Goal: Task Accomplishment & Management: Complete application form

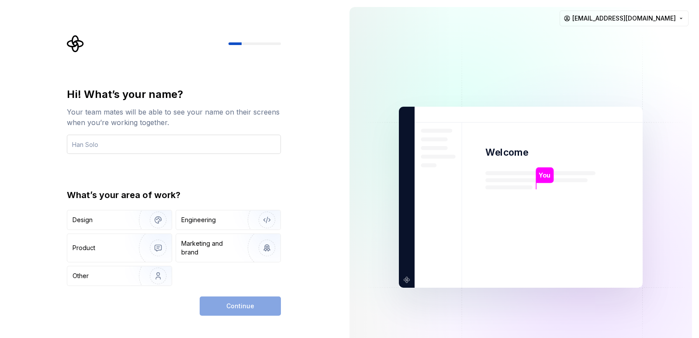
click at [119, 142] on input "text" at bounding box center [174, 144] width 214 height 19
type input "oki"
click at [208, 223] on div "Engineering" at bounding box center [198, 219] width 35 height 9
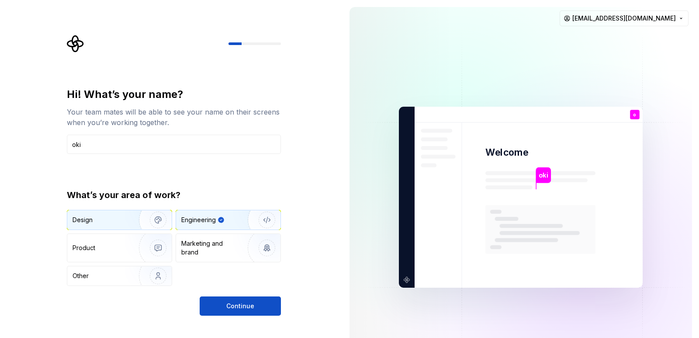
click at [92, 222] on div "Design" at bounding box center [83, 219] width 20 height 9
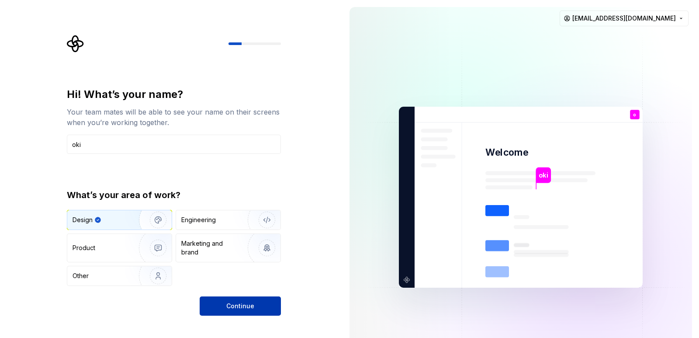
click at [244, 301] on button "Continue" at bounding box center [240, 305] width 81 height 19
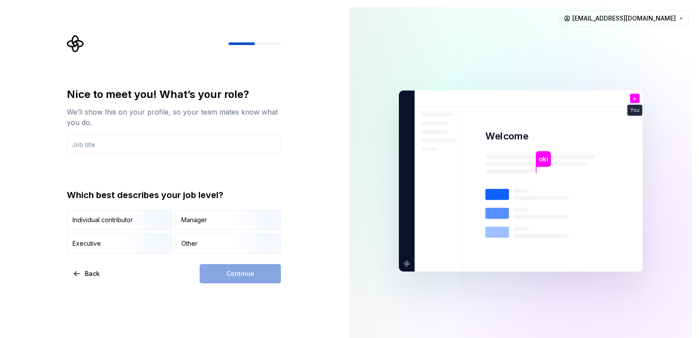
click at [104, 148] on input "text" at bounding box center [174, 144] width 214 height 19
click at [185, 246] on div "Other" at bounding box center [189, 243] width 16 height 9
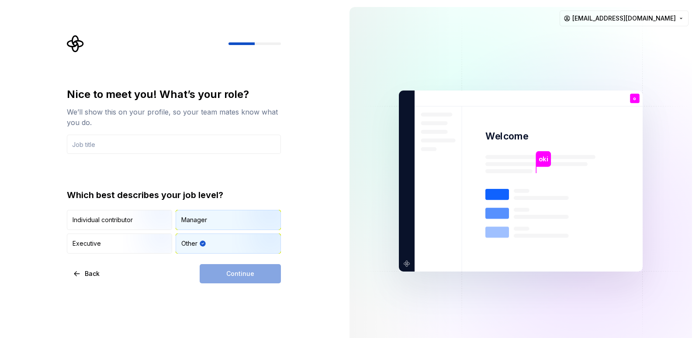
click at [190, 218] on div "Manager" at bounding box center [194, 219] width 26 height 9
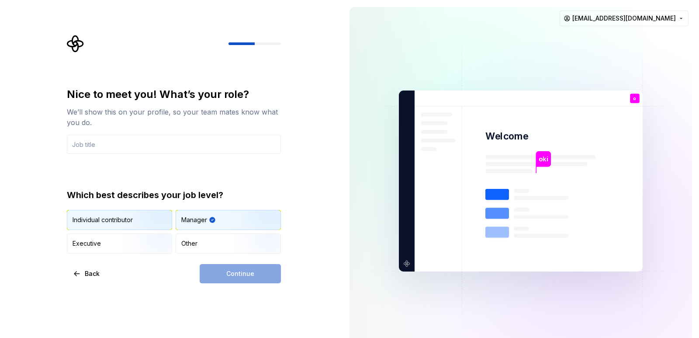
click at [122, 219] on div "Individual contributor" at bounding box center [103, 219] width 60 height 9
click at [237, 275] on div "Continue" at bounding box center [240, 273] width 81 height 19
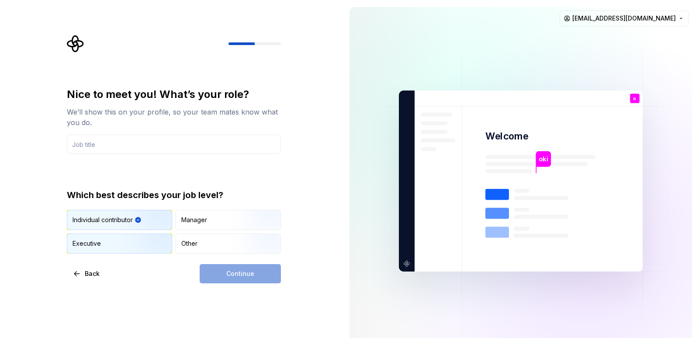
click at [113, 245] on div "Executive" at bounding box center [119, 243] width 104 height 19
click at [232, 232] on div "Individual contributor Manager Executive Other" at bounding box center [174, 232] width 214 height 44
click at [218, 228] on div "Manager" at bounding box center [228, 219] width 104 height 19
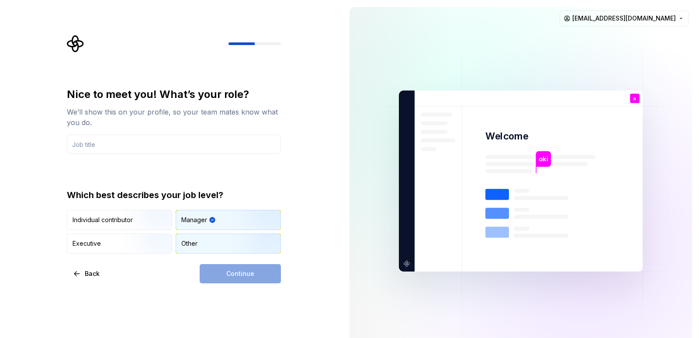
click at [193, 240] on div "Other" at bounding box center [189, 243] width 16 height 9
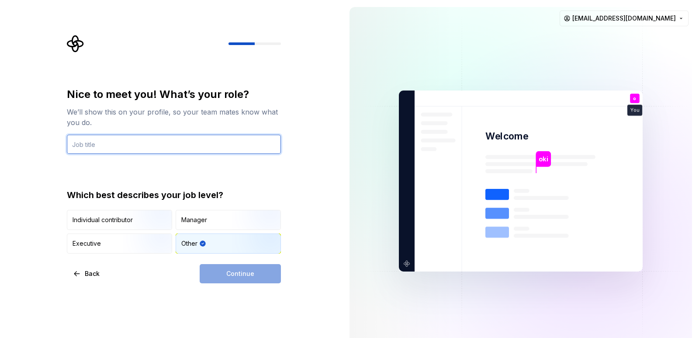
click at [127, 145] on input "text" at bounding box center [174, 144] width 214 height 19
type input "python"
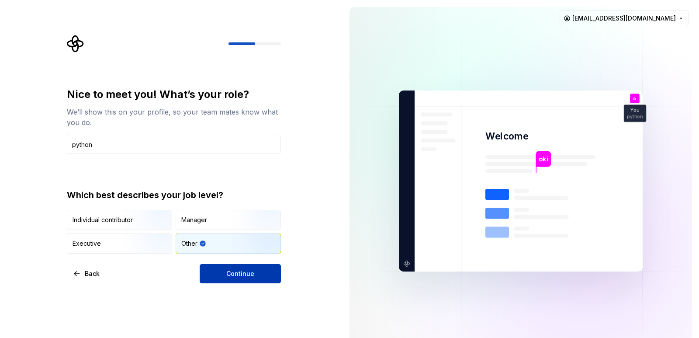
click at [233, 277] on span "Continue" at bounding box center [240, 273] width 28 height 9
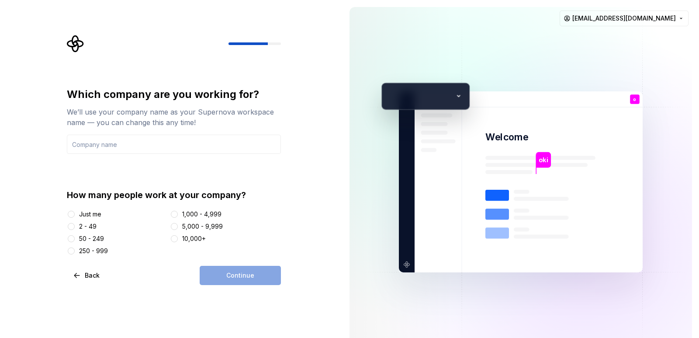
click at [80, 228] on div "2 - 49" at bounding box center [87, 226] width 17 height 9
click at [75, 228] on button "2 - 49" at bounding box center [71, 226] width 7 height 7
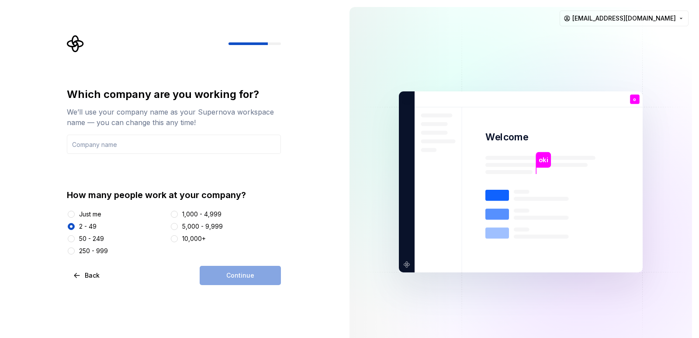
click at [73, 218] on div "Just me 2 - 49 50 - 249 250 - 999 1,000 - 4,999 5,000 - 9,999 10,000+" at bounding box center [174, 232] width 214 height 45
click at [73, 214] on button "Just me" at bounding box center [71, 214] width 7 height 7
click at [85, 239] on div "50 - 249" at bounding box center [91, 238] width 25 height 9
click at [75, 239] on button "50 - 249" at bounding box center [71, 238] width 7 height 7
click at [138, 145] on input "text" at bounding box center [174, 144] width 214 height 19
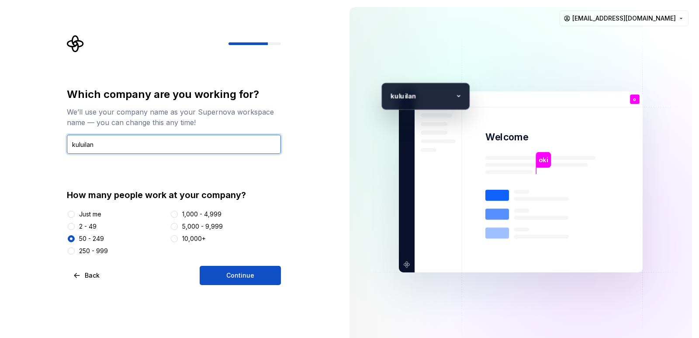
type input "kuluilan"
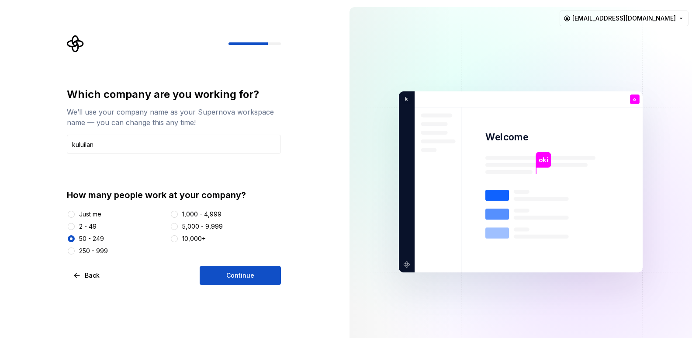
click at [75, 211] on div at bounding box center [71, 214] width 9 height 9
click at [75, 215] on div at bounding box center [71, 214] width 9 height 9
click at [73, 216] on button "Just me" at bounding box center [71, 214] width 7 height 7
click at [240, 277] on span "Continue" at bounding box center [240, 275] width 28 height 9
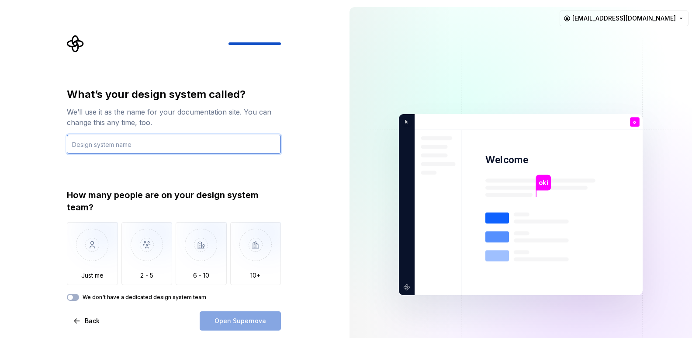
click at [131, 148] on input "text" at bounding box center [174, 144] width 214 height 19
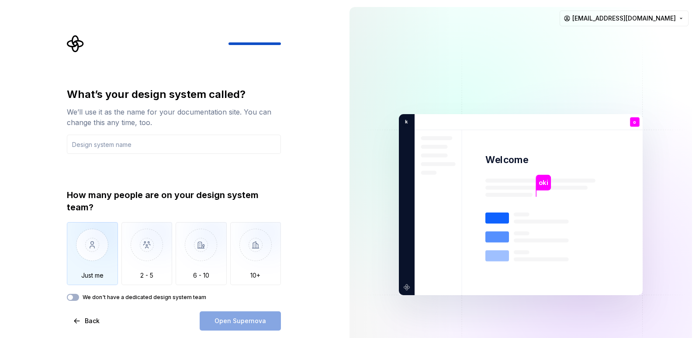
click at [104, 246] on img "button" at bounding box center [92, 251] width 51 height 59
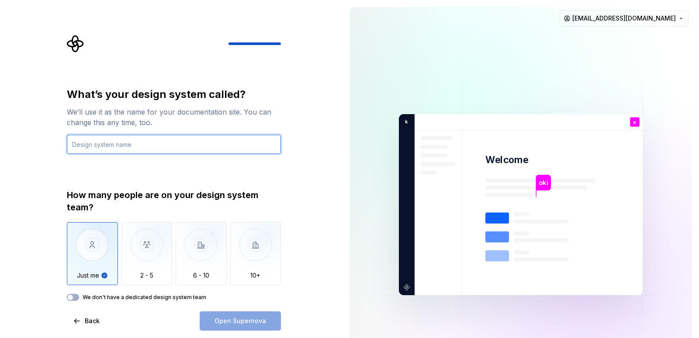
click at [132, 144] on input "text" at bounding box center [174, 144] width 214 height 19
type input "oki"
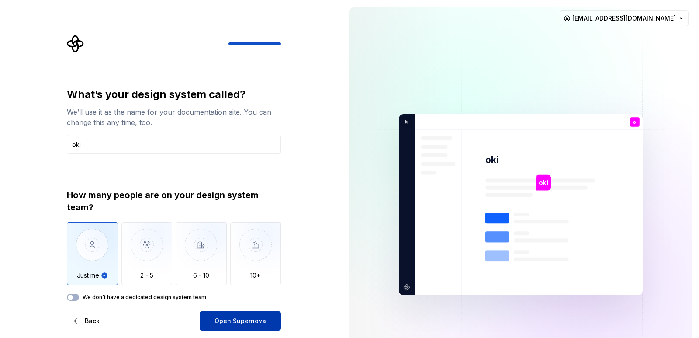
click at [249, 312] on button "Open Supernova" at bounding box center [240, 320] width 81 height 19
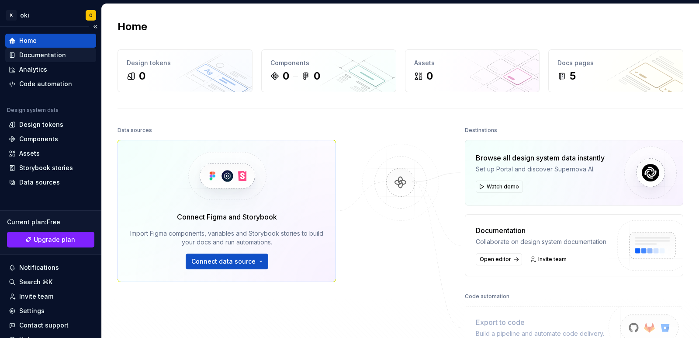
click at [42, 56] on div "Documentation" at bounding box center [42, 55] width 47 height 9
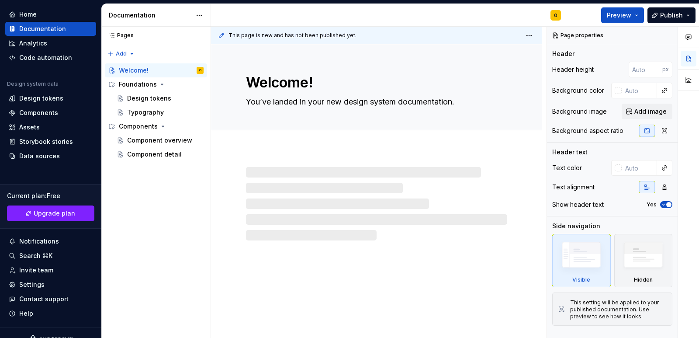
scroll to position [39, 0]
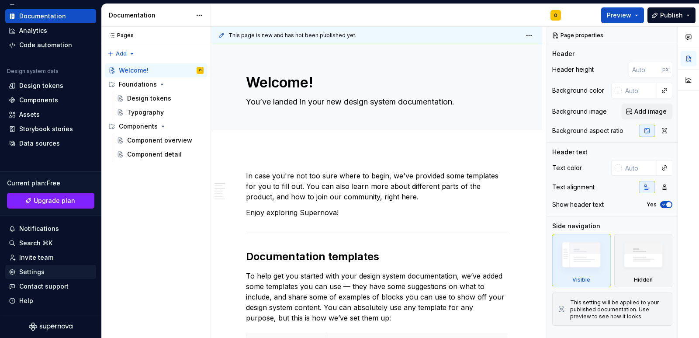
click at [29, 273] on div "Settings" at bounding box center [31, 271] width 25 height 9
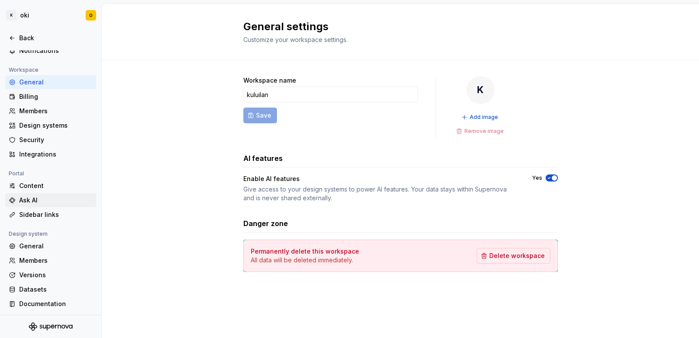
scroll to position [47, 0]
click at [32, 15] on html "K oki O Back Account Profile Authentication Notifications Workspace General Bil…" at bounding box center [349, 169] width 699 height 338
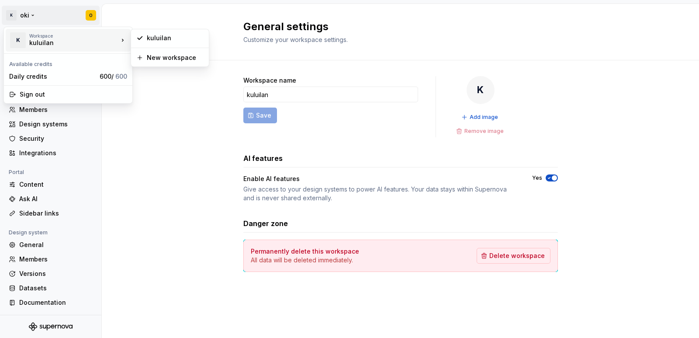
click at [97, 38] on div "kuluilan" at bounding box center [66, 42] width 74 height 9
click at [40, 73] on div "Daily credits" at bounding box center [52, 76] width 87 height 9
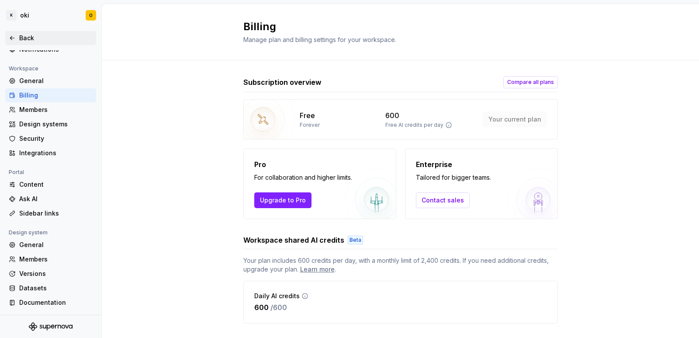
click at [12, 35] on icon at bounding box center [12, 38] width 7 height 7
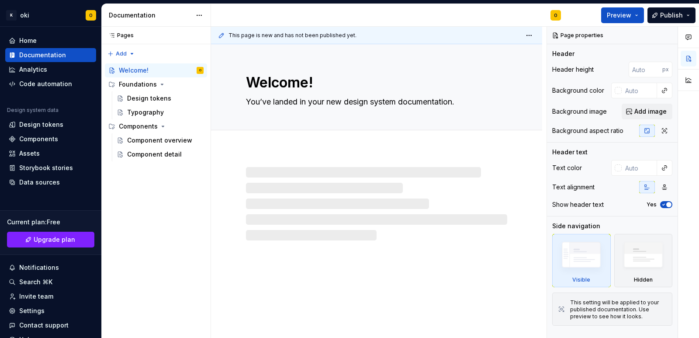
click at [305, 35] on span "This page is new and has not been published yet." at bounding box center [292, 35] width 128 height 7
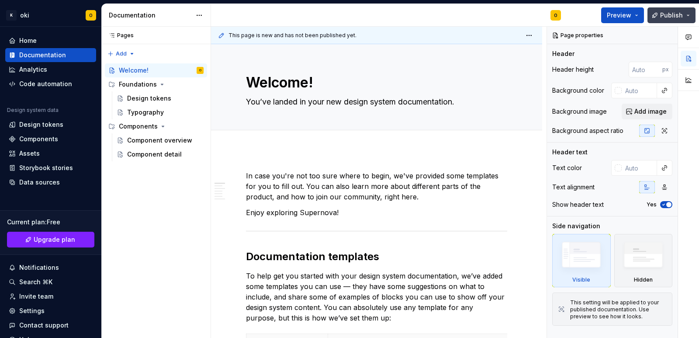
click at [682, 14] on span "Publish" at bounding box center [671, 15] width 23 height 9
click at [366, 135] on div "Add tab" at bounding box center [376, 140] width 261 height 12
type textarea "*"
click at [32, 154] on div "Assets" at bounding box center [29, 153] width 21 height 9
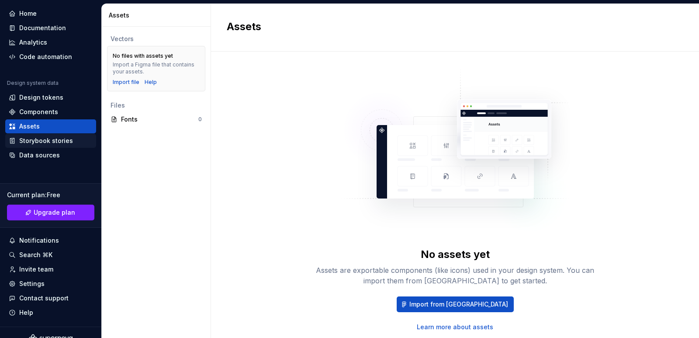
scroll to position [39, 0]
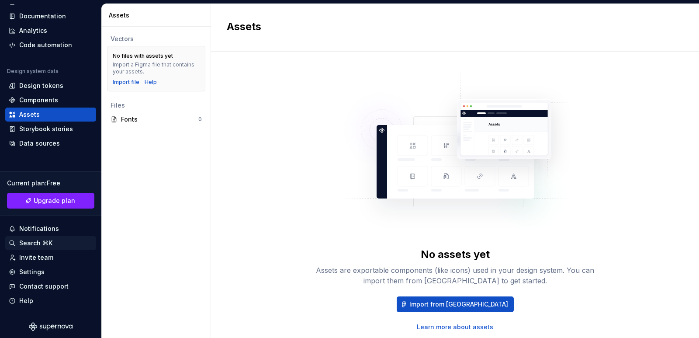
click at [18, 243] on div "Search ⌘K" at bounding box center [51, 243] width 84 height 9
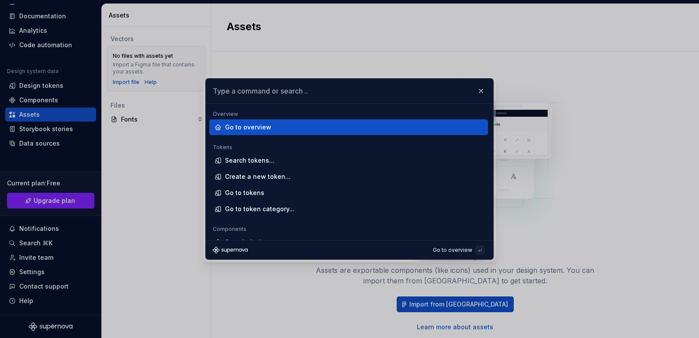
click at [245, 93] on input "text" at bounding box center [349, 91] width 287 height 24
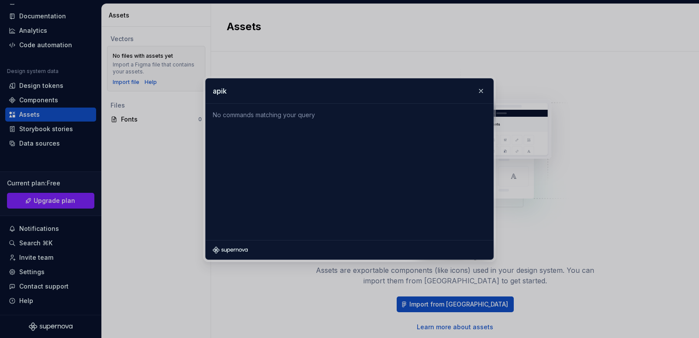
type input "api"
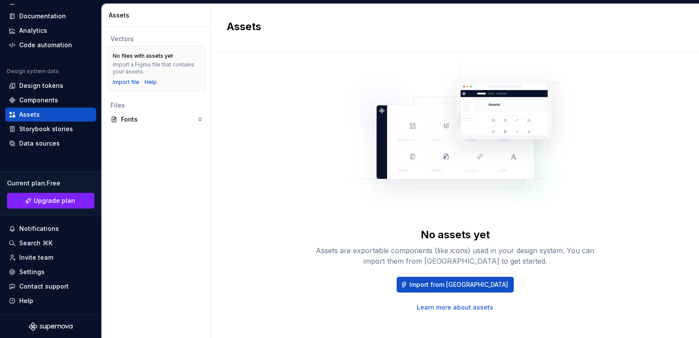
scroll to position [27, 0]
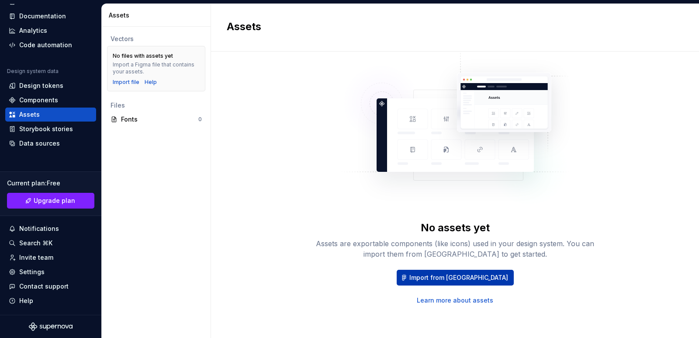
click at [460, 280] on span "Import from [GEOGRAPHIC_DATA]" at bounding box center [458, 277] width 99 height 9
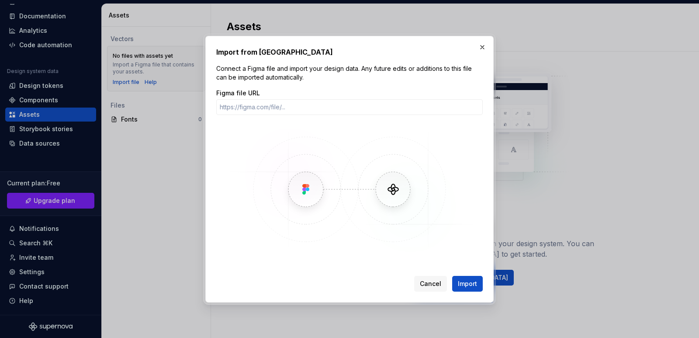
click at [308, 187] on img at bounding box center [349, 189] width 253 height 131
drag, startPoint x: 378, startPoint y: 193, endPoint x: 416, endPoint y: 181, distance: 39.5
click at [379, 194] on img at bounding box center [349, 189] width 253 height 131
click at [482, 48] on button "button" at bounding box center [482, 47] width 12 height 12
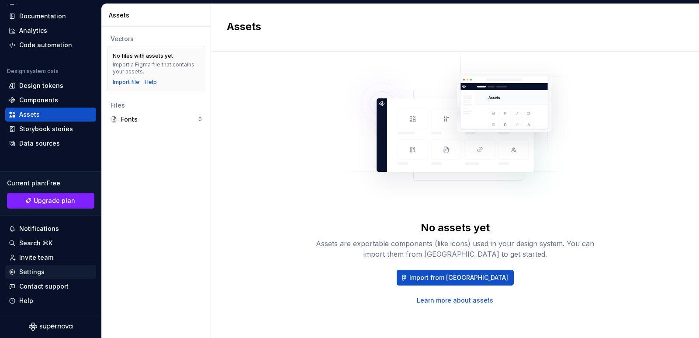
click at [32, 271] on div "Settings" at bounding box center [31, 271] width 25 height 9
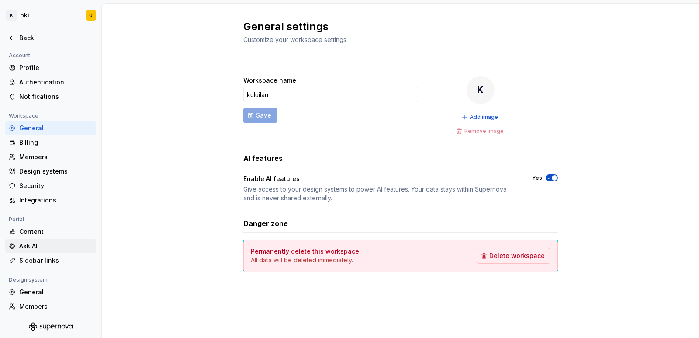
click at [31, 245] on div "Ask AI" at bounding box center [55, 246] width 73 height 9
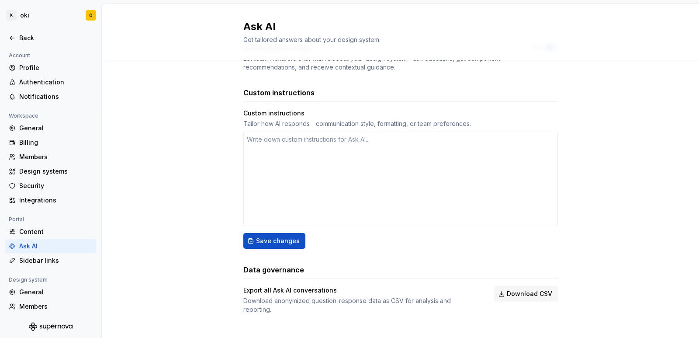
scroll to position [97, 0]
type textarea "*"
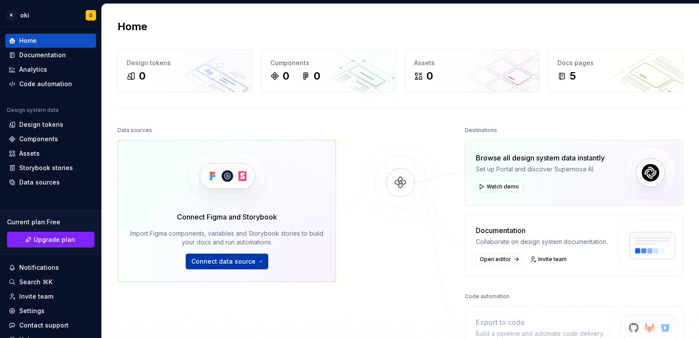
click at [218, 268] on button "Connect data source" at bounding box center [227, 261] width 83 height 16
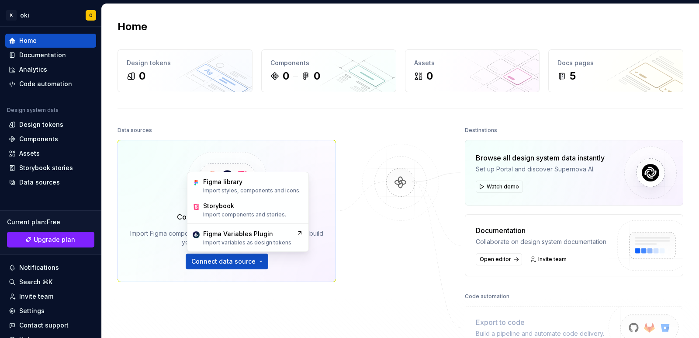
click at [385, 241] on div at bounding box center [400, 236] width 87 height 225
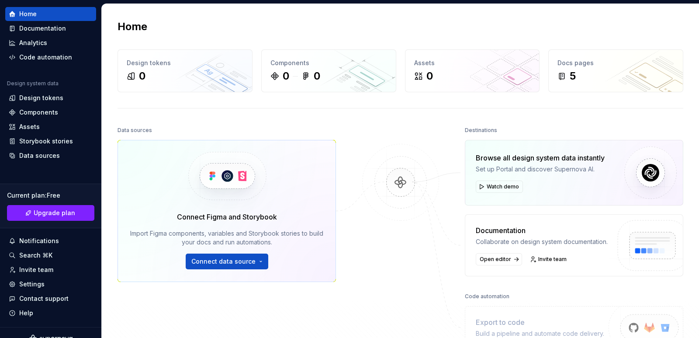
scroll to position [39, 0]
